Goal: Transaction & Acquisition: Purchase product/service

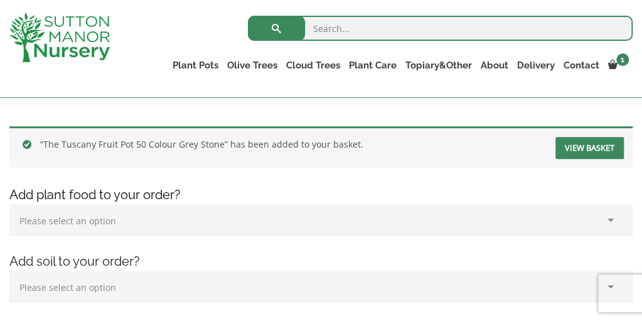
scroll to position [181, 0]
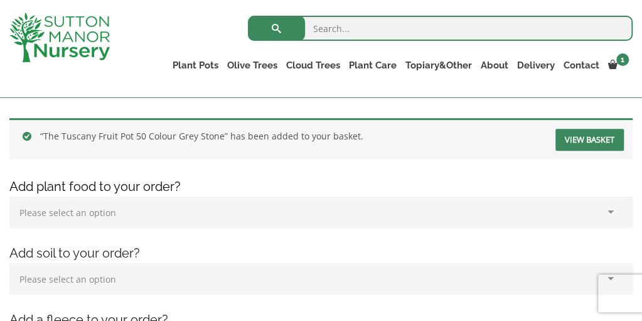
click at [584, 139] on link "View basket" at bounding box center [590, 140] width 68 height 22
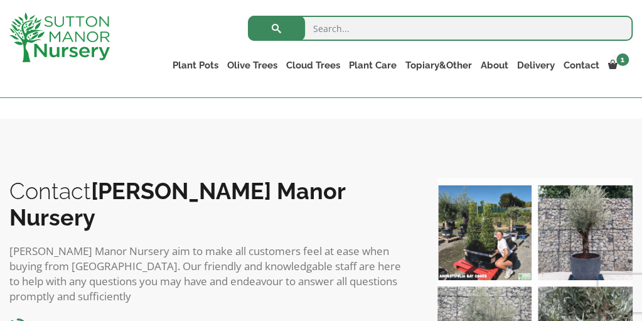
scroll to position [628, 0]
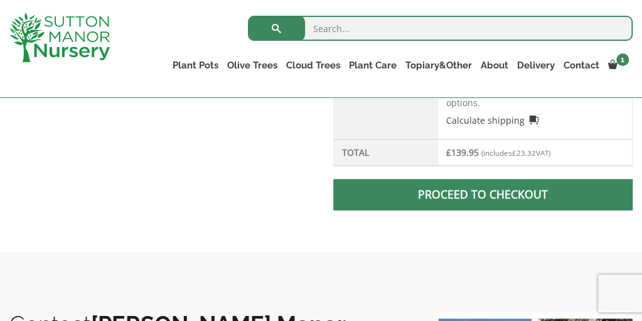
click at [483, 195] on span at bounding box center [483, 195] width 0 height 0
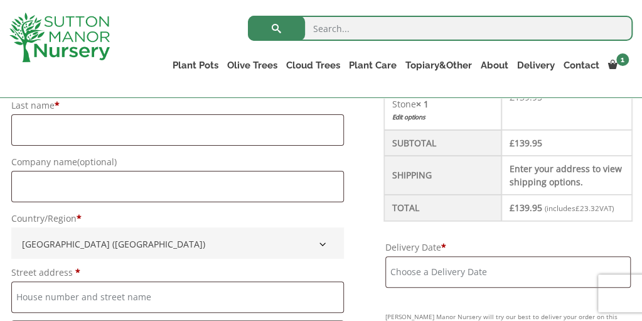
scroll to position [565, 0]
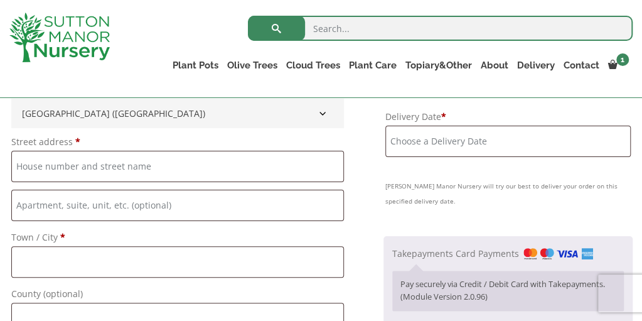
click at [529, 145] on input "Delivery Date *" at bounding box center [509, 141] width 246 height 31
click at [505, 132] on input "Delivery Date *" at bounding box center [509, 141] width 246 height 31
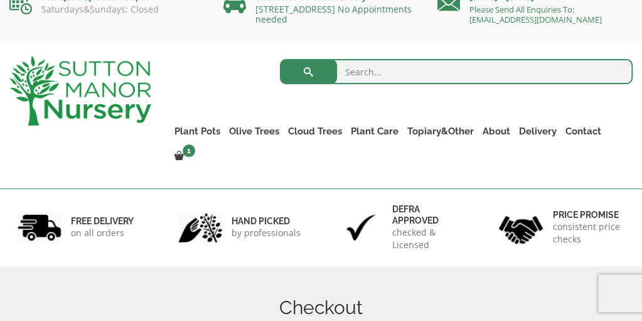
scroll to position [0, 0]
